Goal: Information Seeking & Learning: Learn about a topic

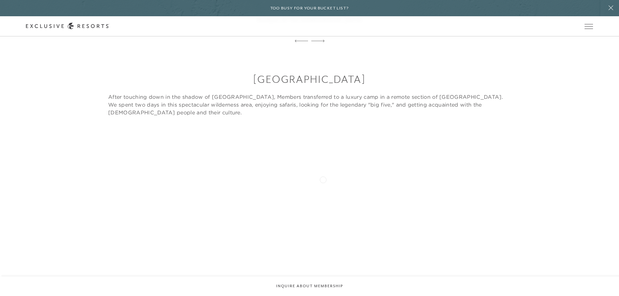
scroll to position [3345, 0]
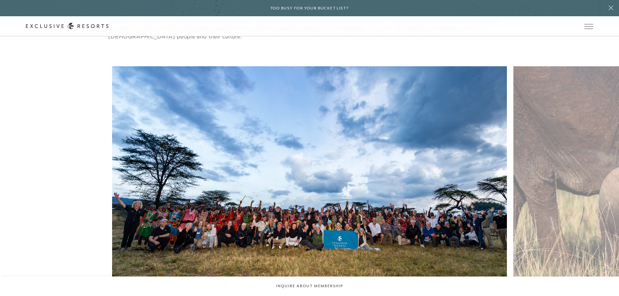
scroll to position [3410, 0]
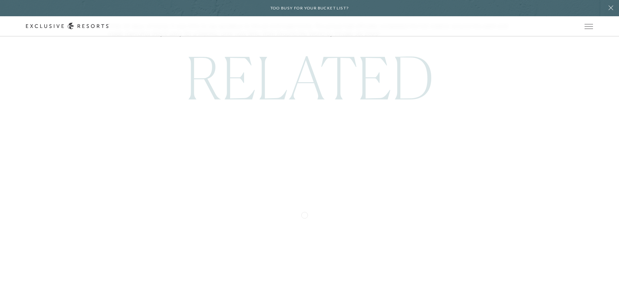
scroll to position [4385, 0]
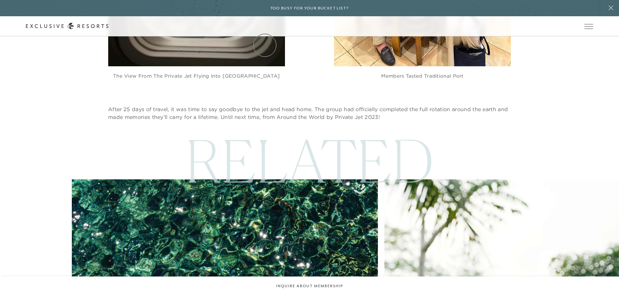
click at [0, 0] on link "The Collection" at bounding box center [0, 0] width 0 height 0
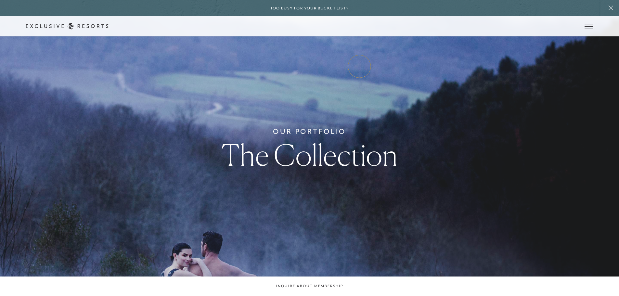
click at [0, 0] on link "Experience Collection" at bounding box center [0, 0] width 0 height 0
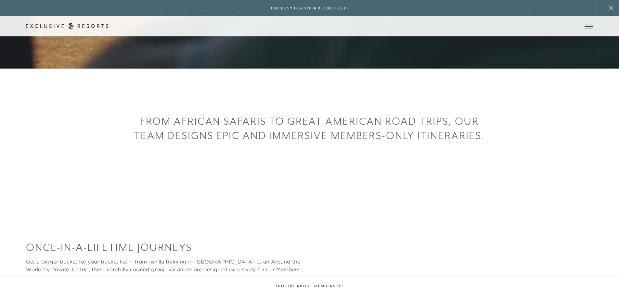
scroll to position [390, 0]
